Goal: Task Accomplishment & Management: Use online tool/utility

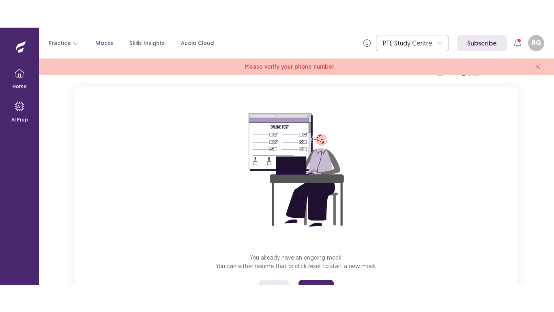
scroll to position [80, 0]
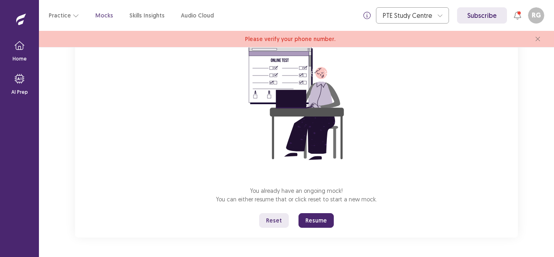
click at [276, 221] on button "Reset" at bounding box center [274, 220] width 30 height 15
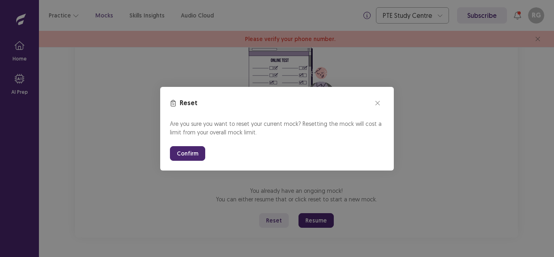
click at [185, 153] on button "Confirm" at bounding box center [187, 153] width 35 height 15
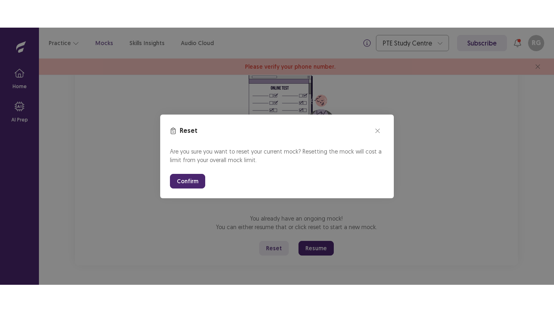
scroll to position [26, 0]
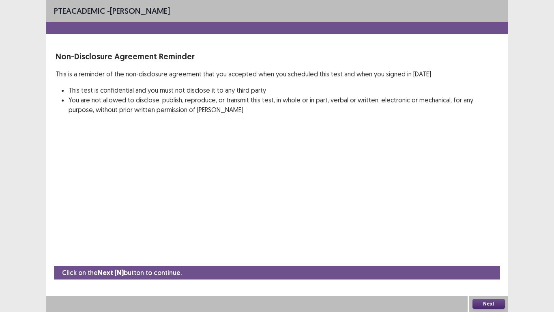
click at [190, 174] on div "PTE academic - [PERSON_NAME] Non-Disclosure Agreement Reminder This is a remind…" at bounding box center [277, 156] width 462 height 312
click at [488, 256] on button "Next" at bounding box center [489, 304] width 32 height 10
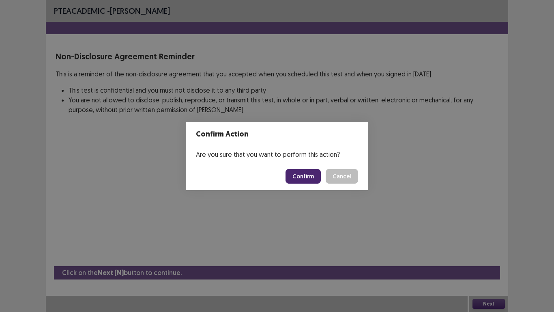
click at [300, 174] on button "Confirm" at bounding box center [303, 176] width 35 height 15
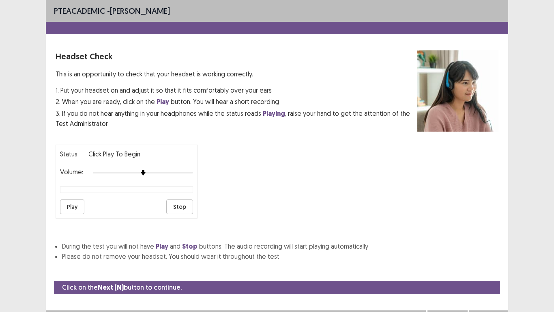
scroll to position [15, 0]
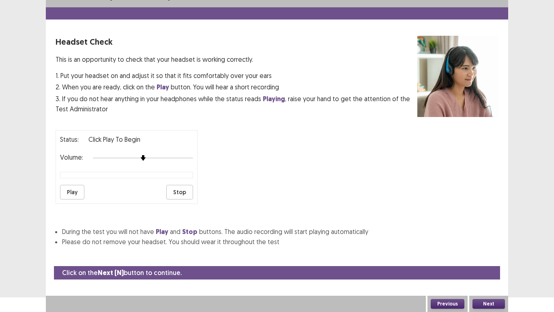
drag, startPoint x: 449, startPoint y: 308, endPoint x: 451, endPoint y: 301, distance: 7.1
click at [451, 256] on button "Previous" at bounding box center [448, 304] width 34 height 10
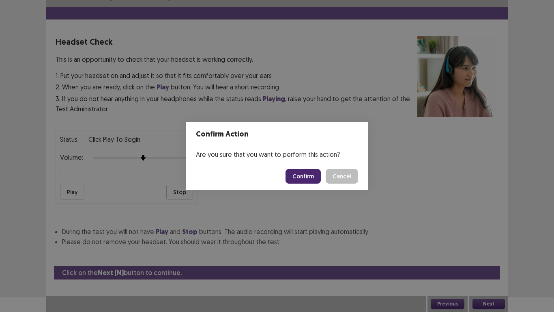
click at [451, 256] on div "Confirm Action Are you sure that you want to perform this action? Confirm Cancel" at bounding box center [277, 156] width 554 height 312
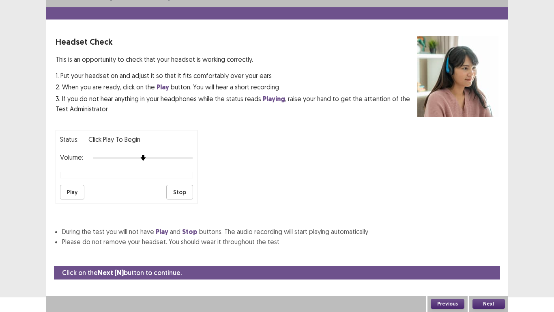
click at [451, 256] on button "Previous" at bounding box center [448, 304] width 34 height 10
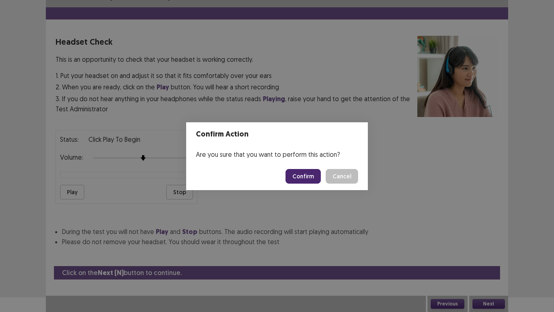
click at [310, 175] on button "Confirm" at bounding box center [303, 176] width 35 height 15
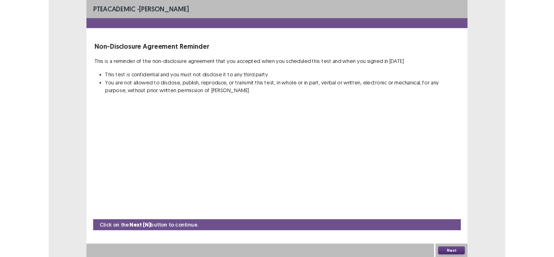
scroll to position [0, 0]
